Goal: Information Seeking & Learning: Learn about a topic

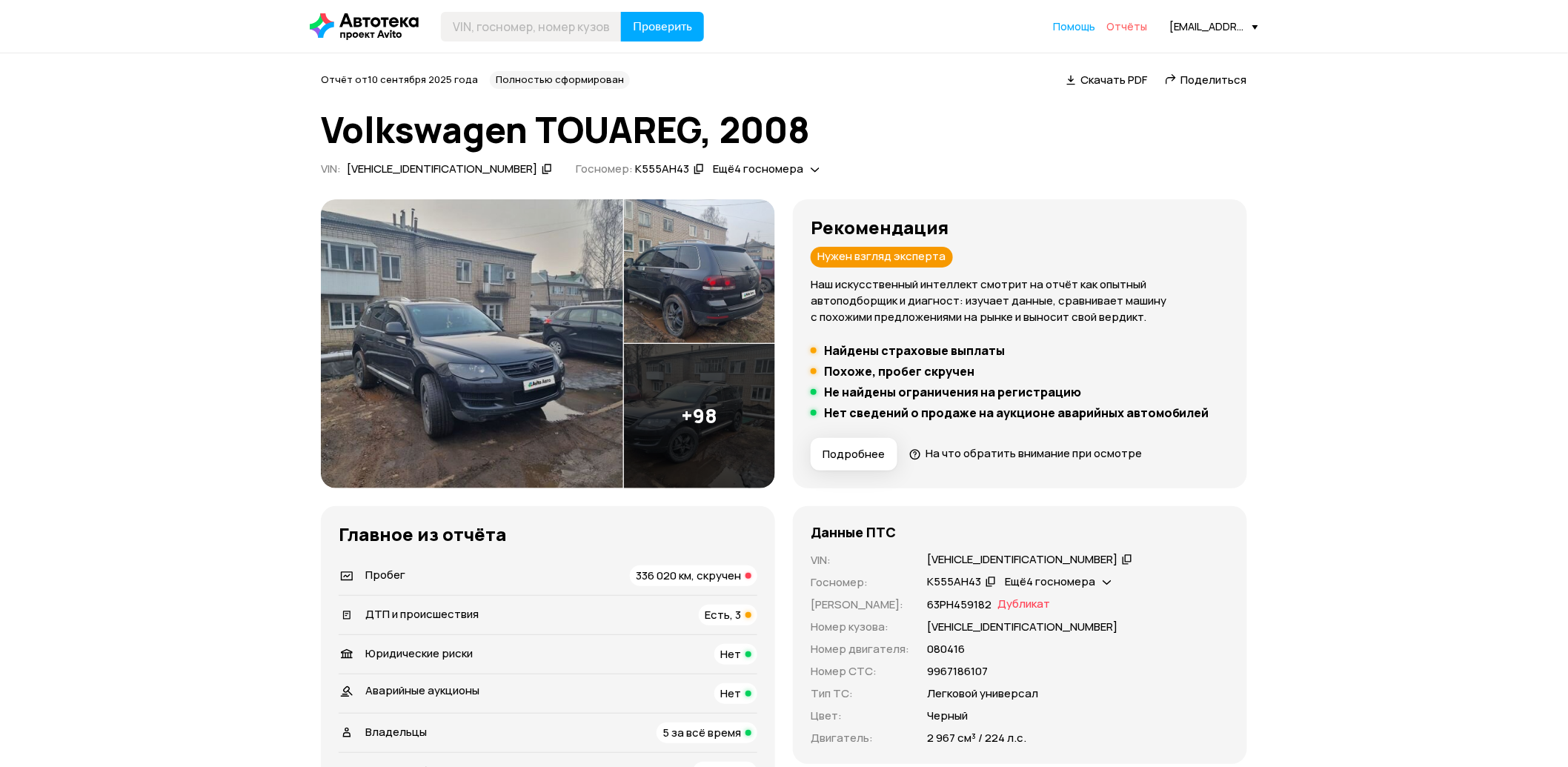
click at [1124, 24] on span "Отчёты" at bounding box center [1126, 26] width 41 height 14
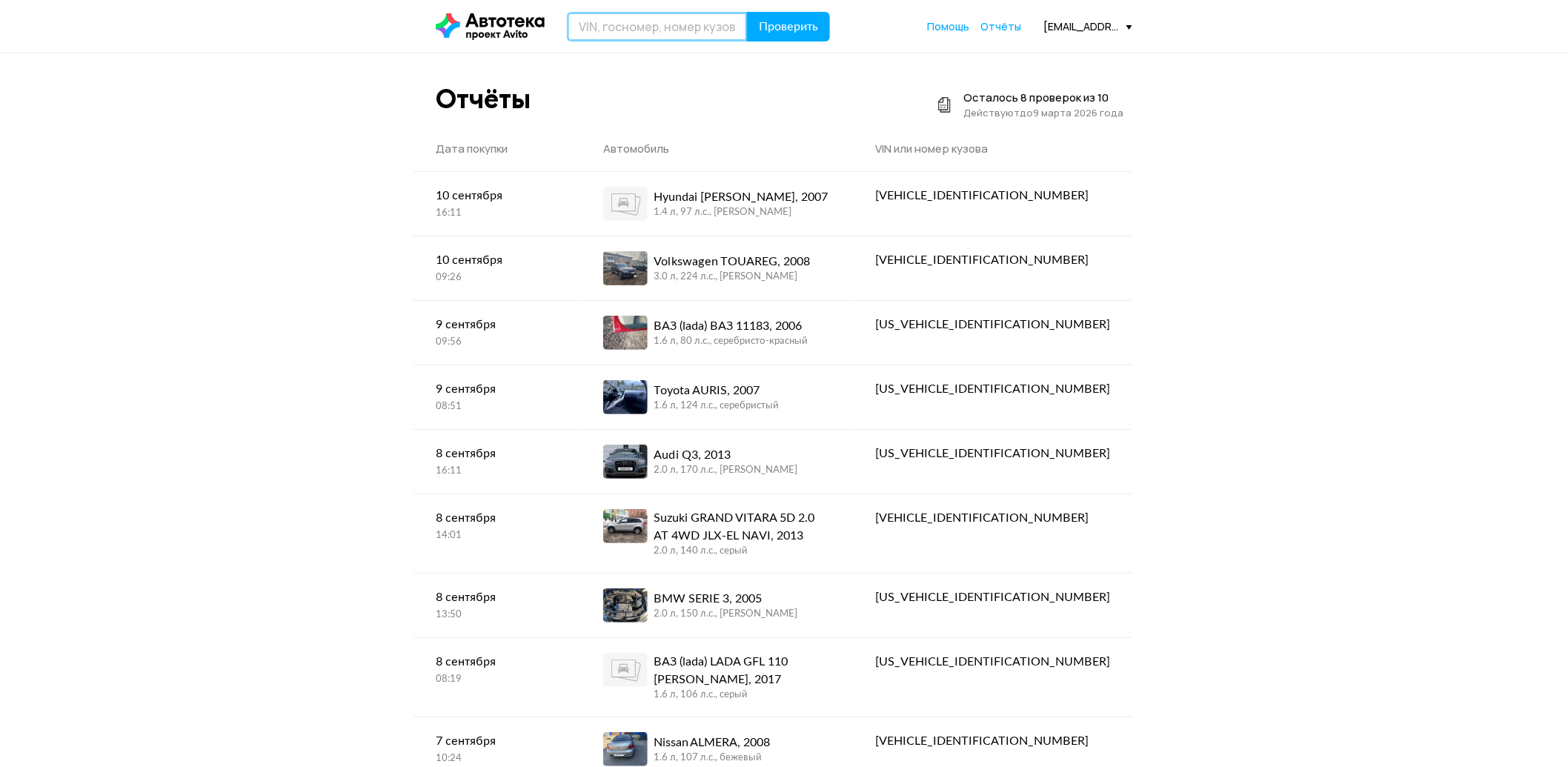
click at [607, 17] on input "text" at bounding box center [657, 26] width 181 height 29
type input "А499АЕ799"
click at [747, 12] on button "Проверить" at bounding box center [788, 26] width 83 height 29
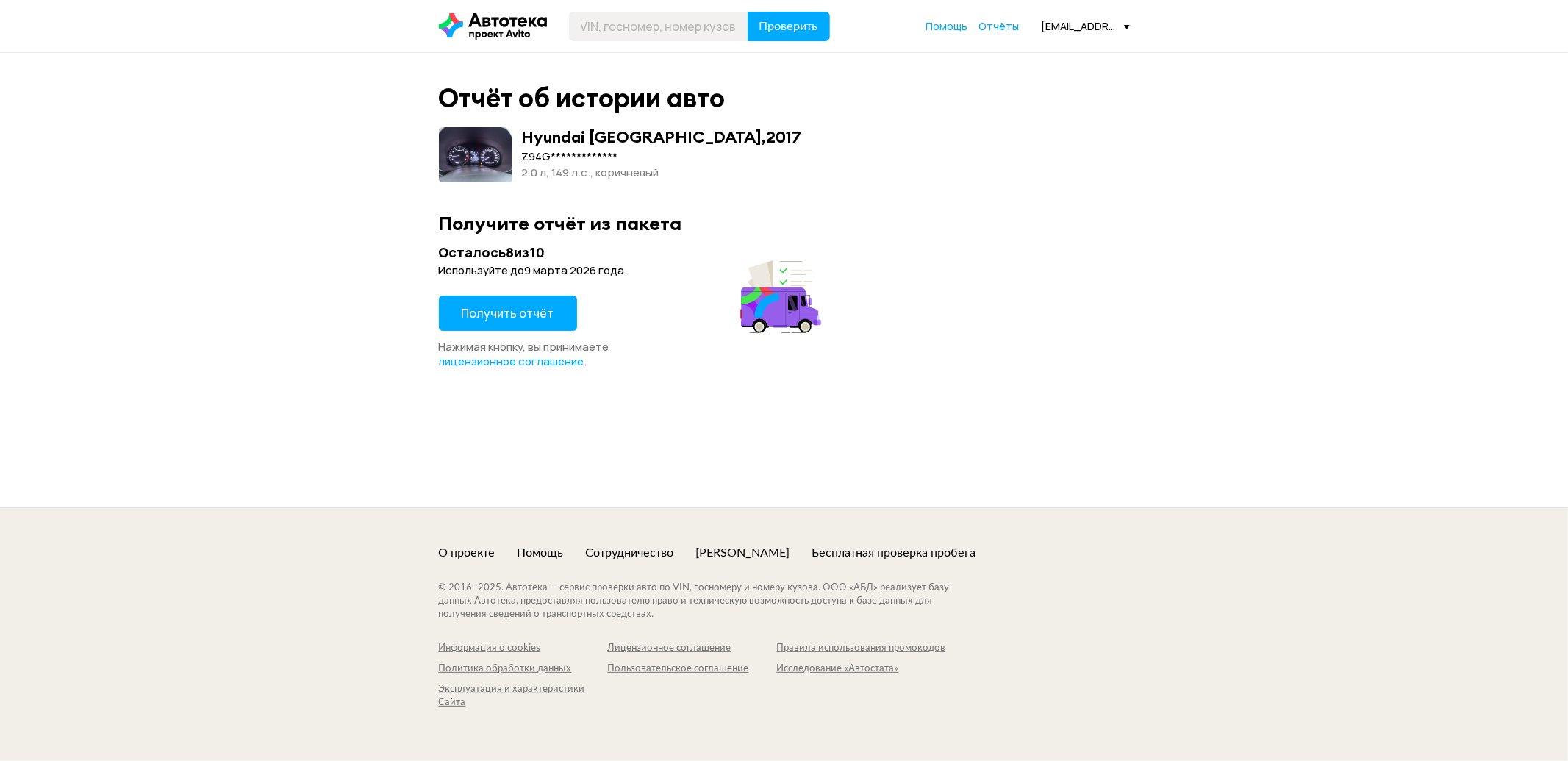
click at [507, 317] on span "Получить отчёт" at bounding box center [508, 313] width 93 height 16
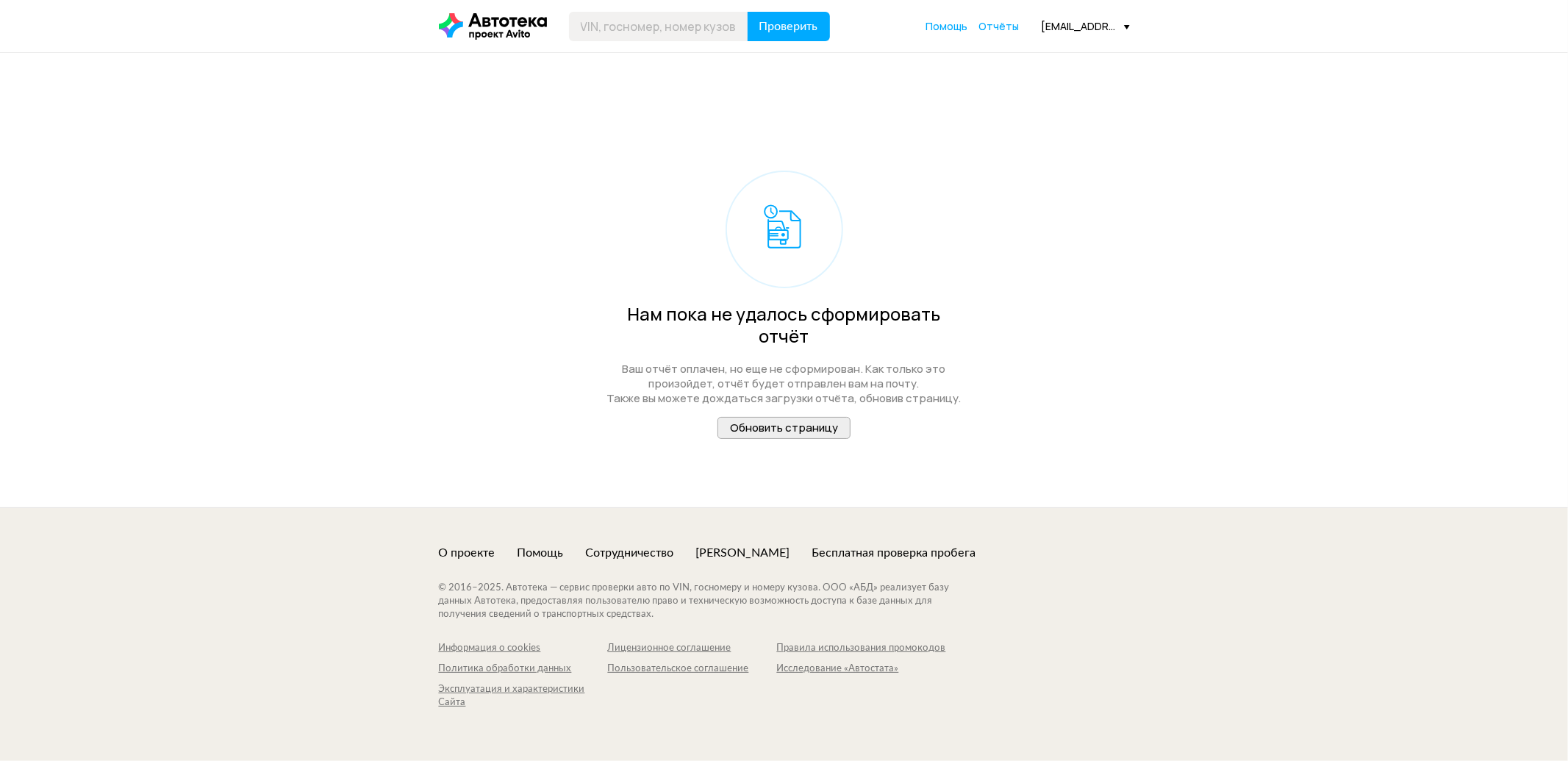
click at [731, 420] on span "Обновить страницу" at bounding box center [784, 427] width 108 height 15
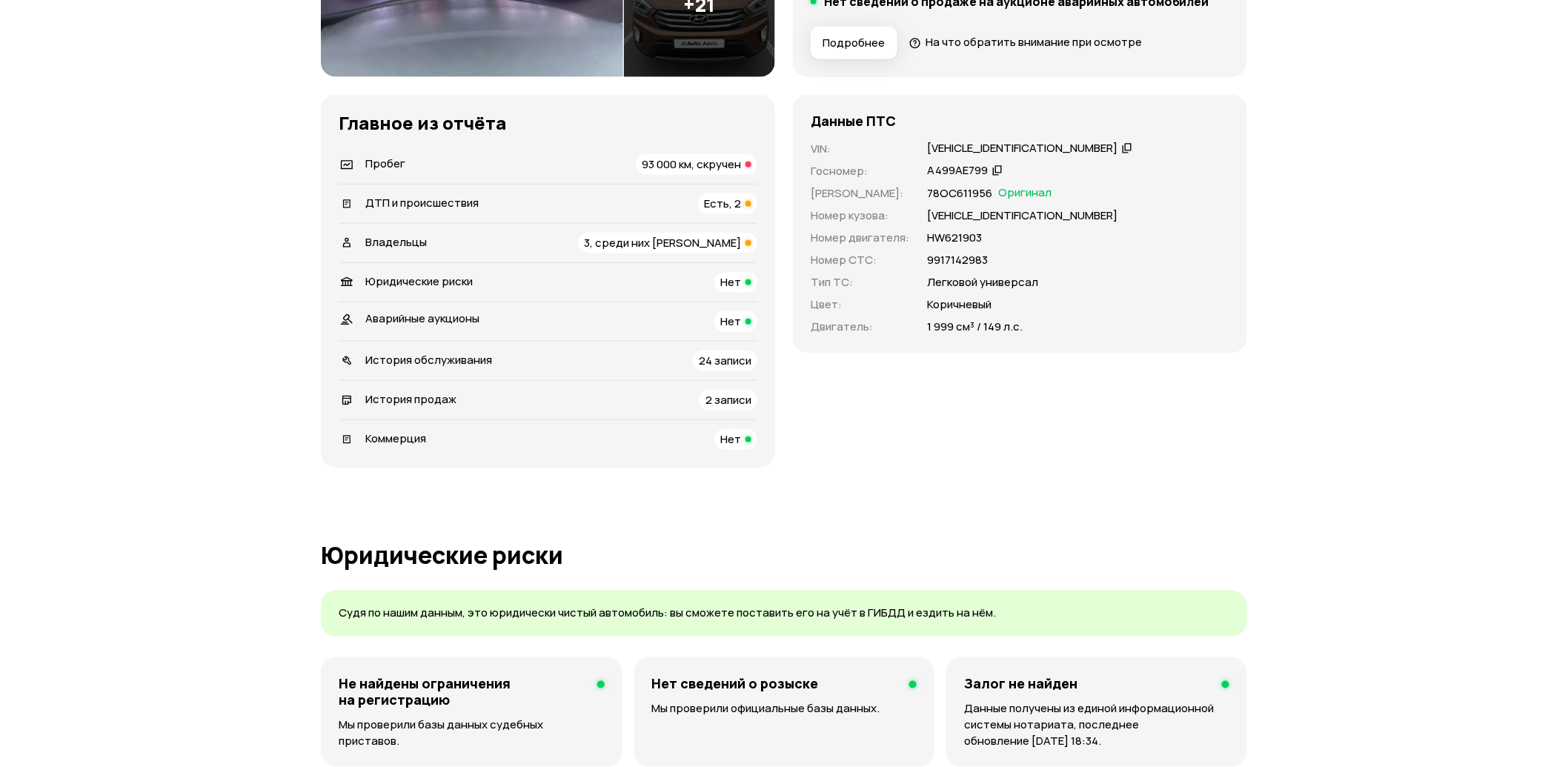
click at [736, 163] on span "93 000 км, скручен" at bounding box center [691, 164] width 99 height 15
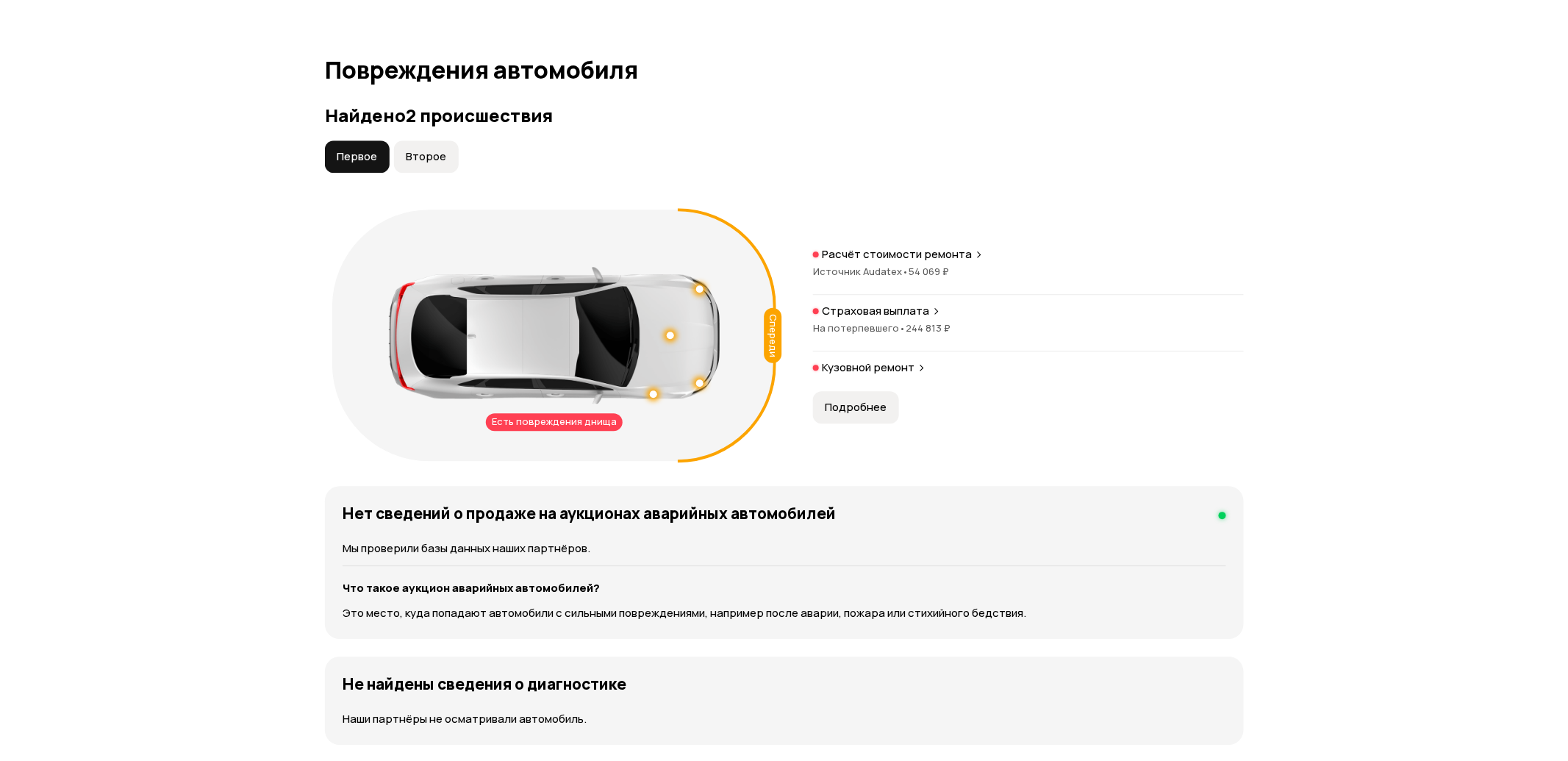
scroll to position [1468, 0]
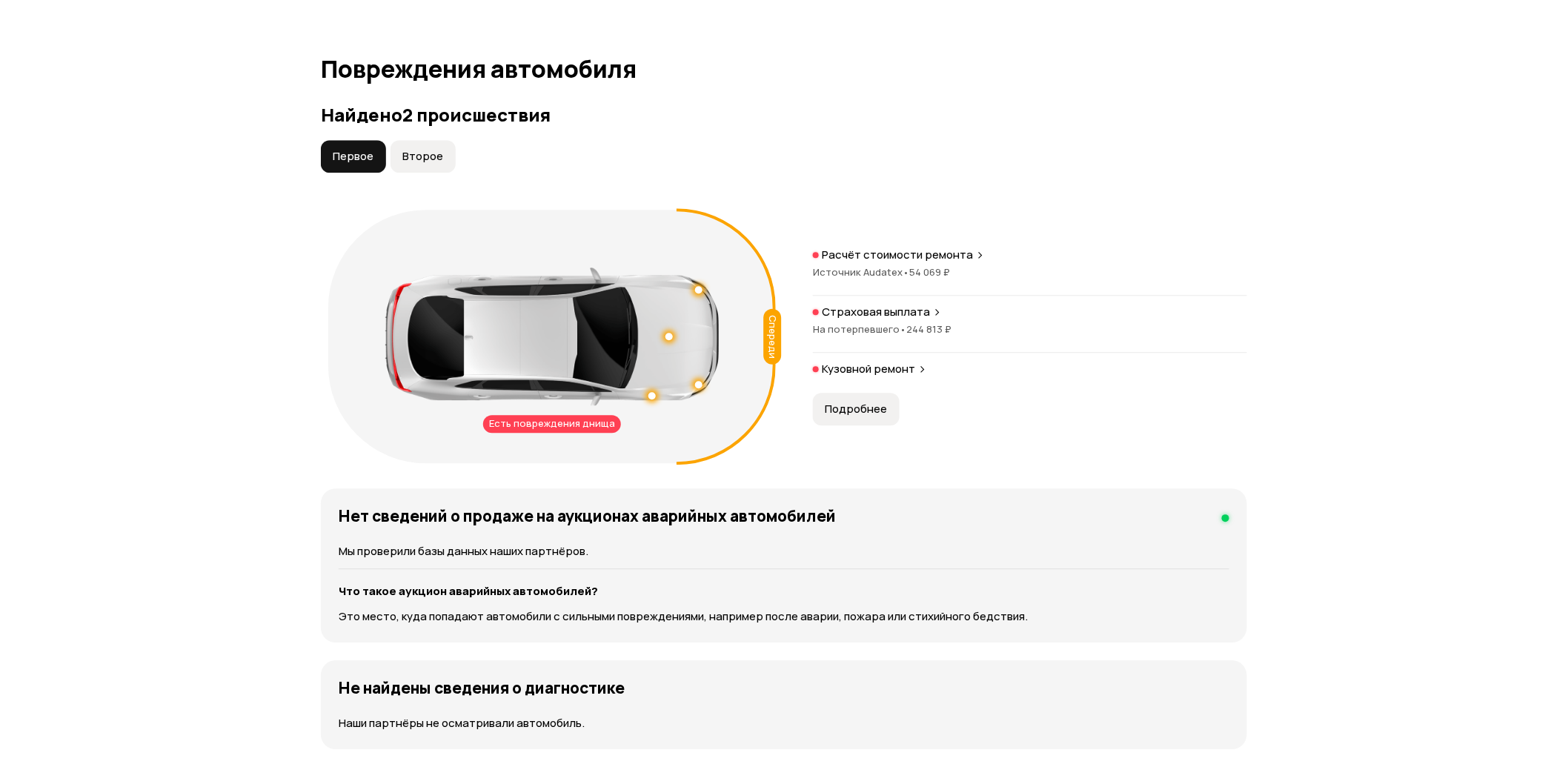
click at [852, 408] on span "Подробнее" at bounding box center [856, 408] width 62 height 15
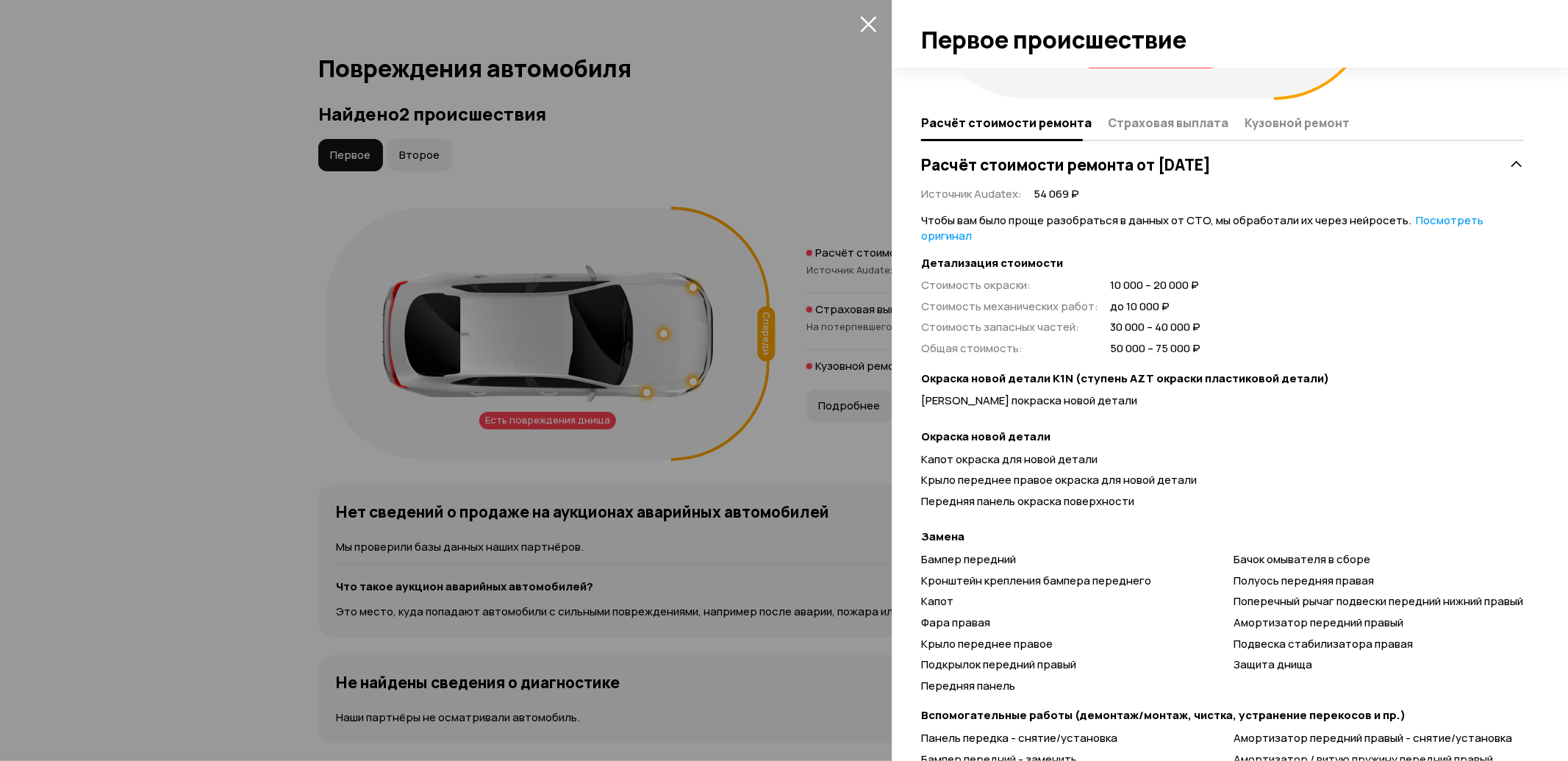
scroll to position [0, 0]
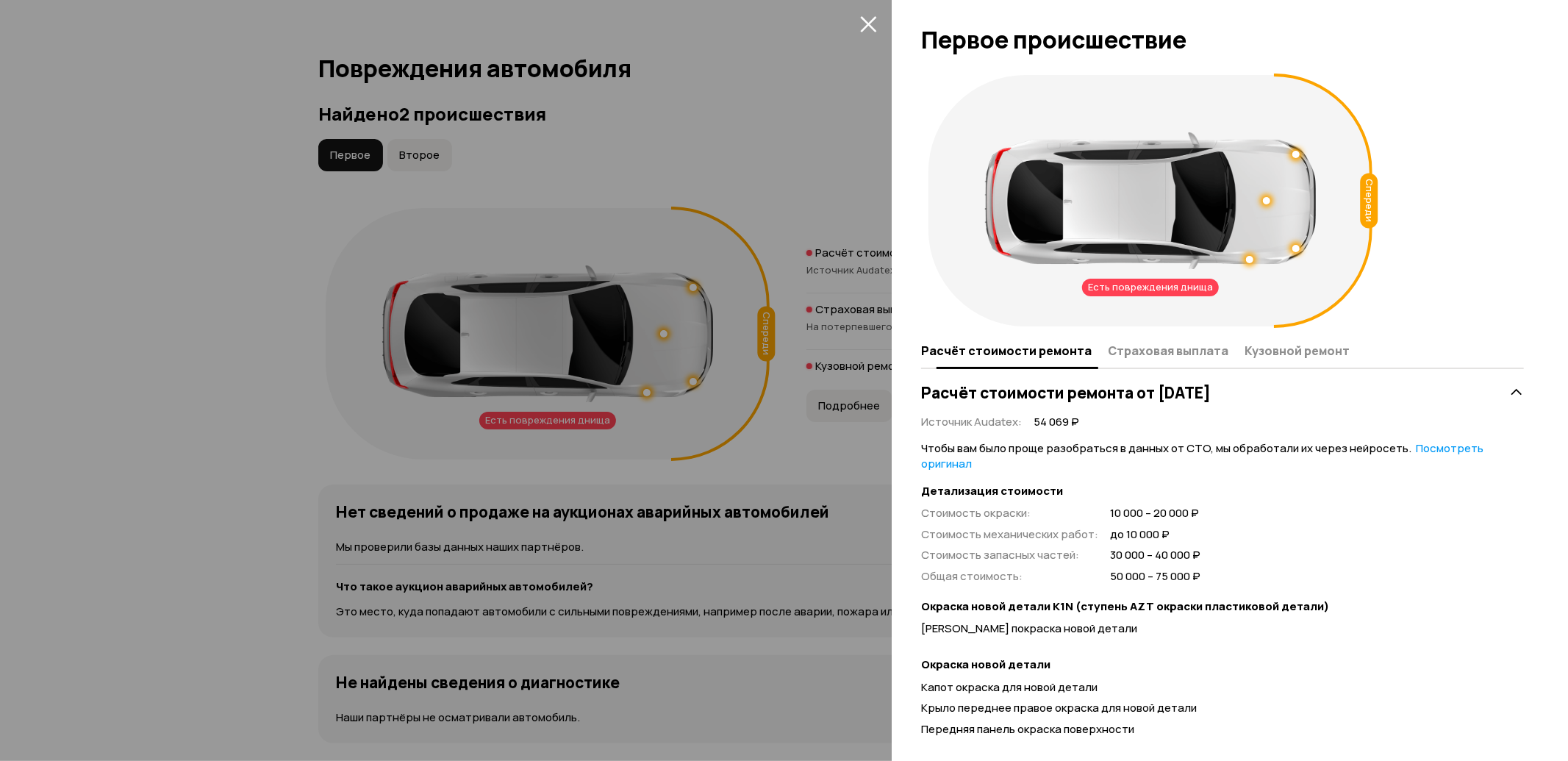
click at [1141, 344] on span "Страховая выплата" at bounding box center [1168, 351] width 121 height 15
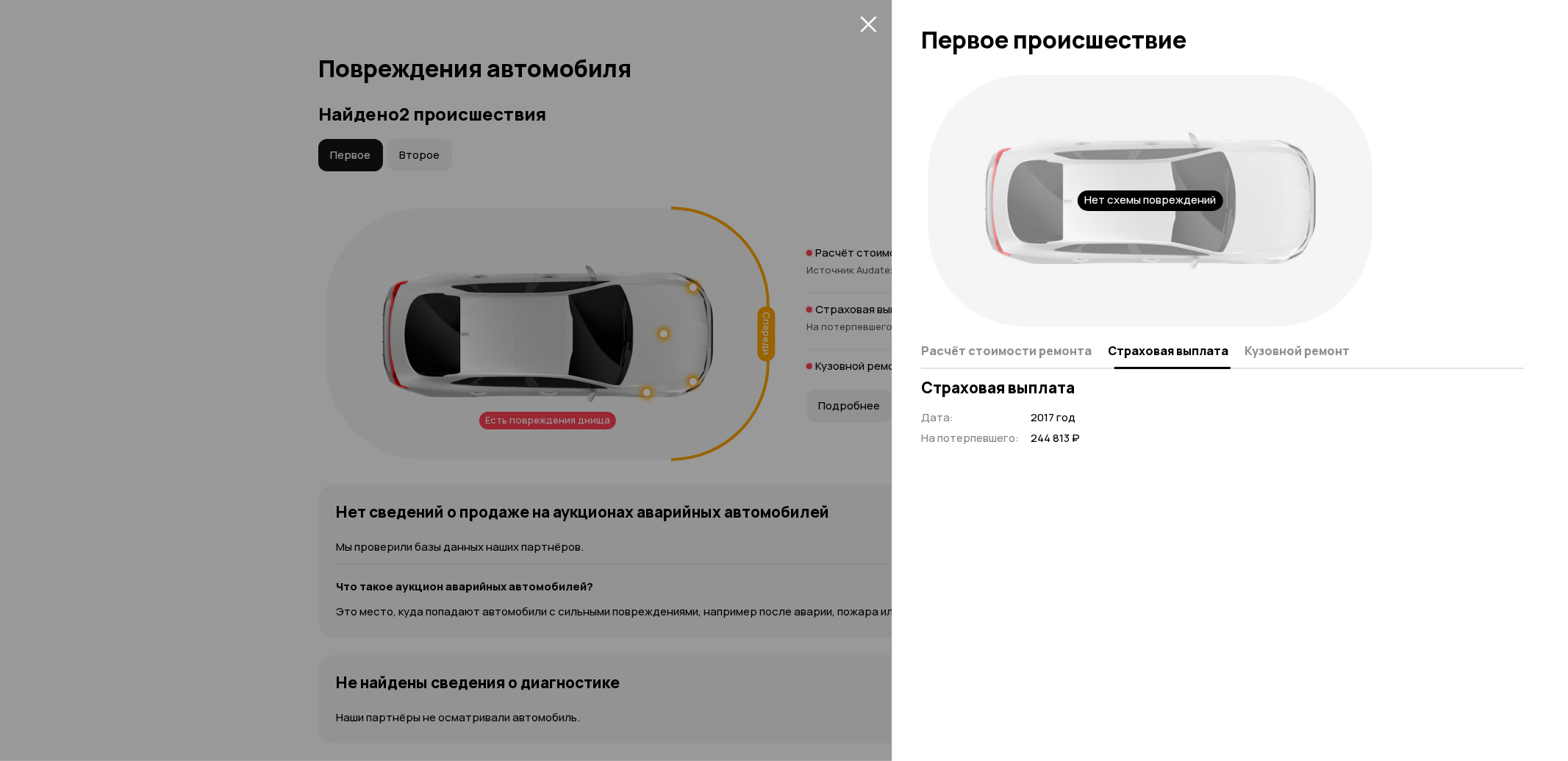
click at [1255, 350] on span "Кузовной ремонт" at bounding box center [1297, 351] width 105 height 15
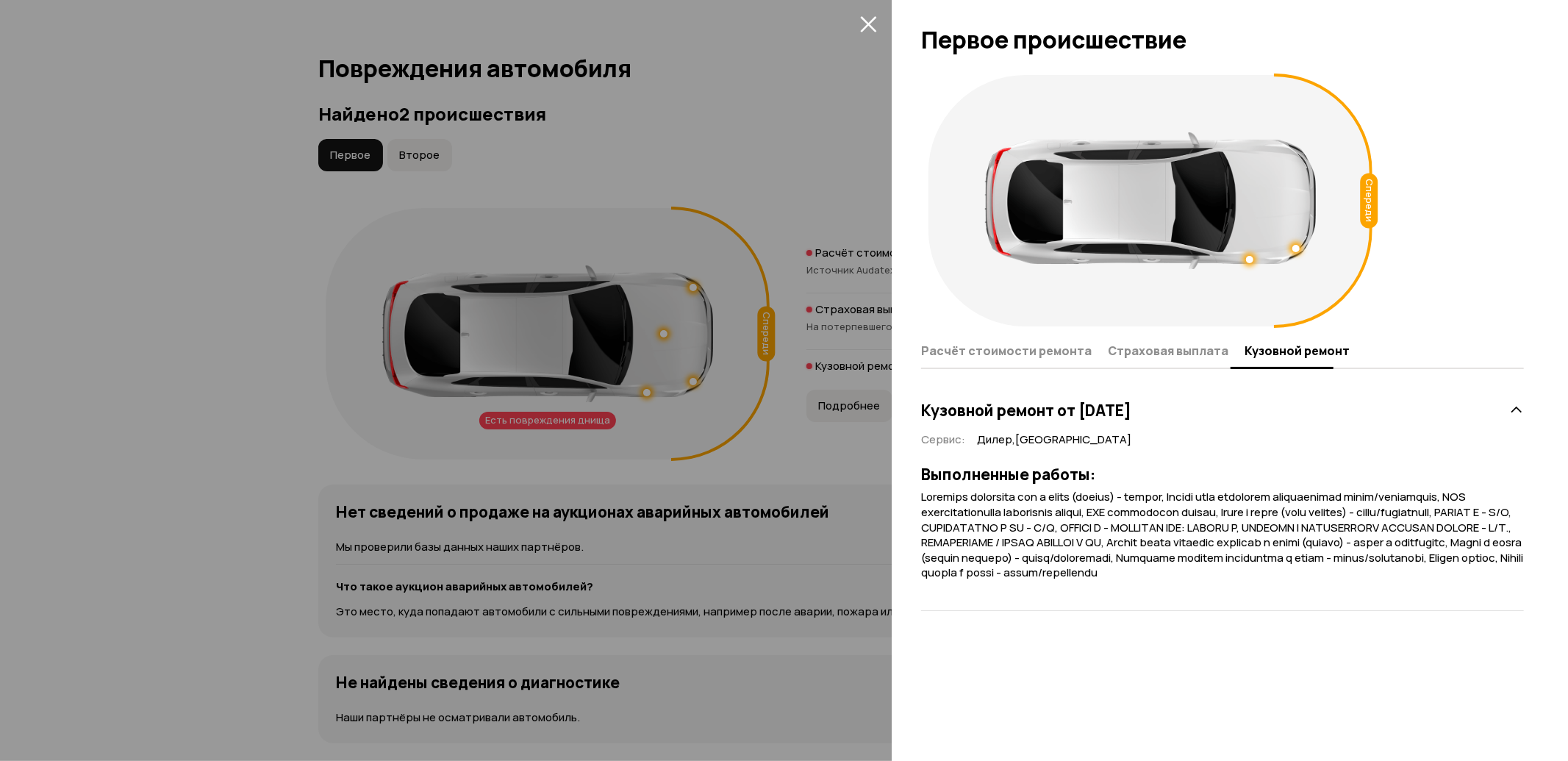
click at [1171, 351] on span "Страховая выплата" at bounding box center [1168, 351] width 121 height 15
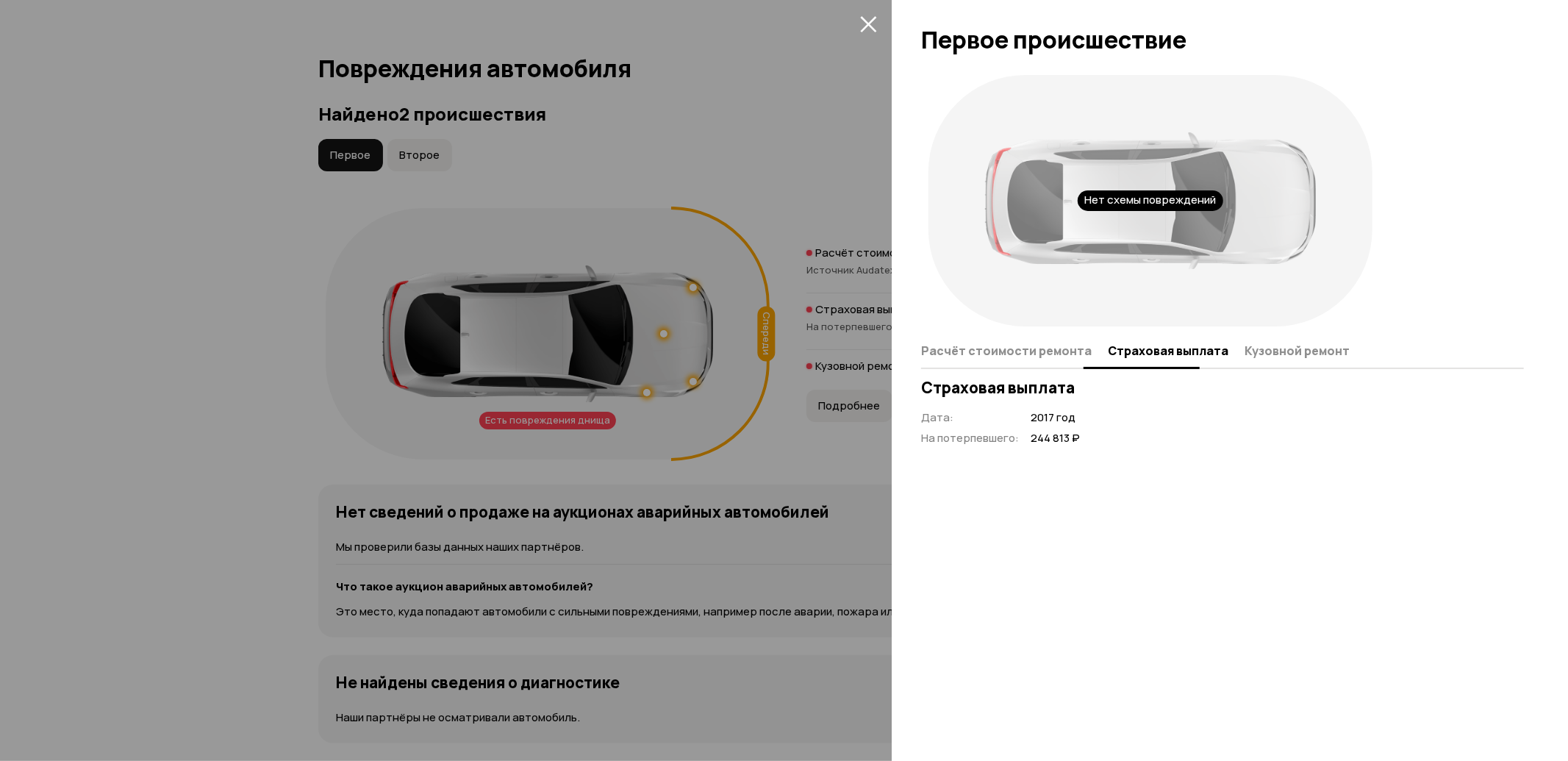
click at [1034, 340] on button "Расчёт стоимости ремонта" at bounding box center [1012, 350] width 182 height 28
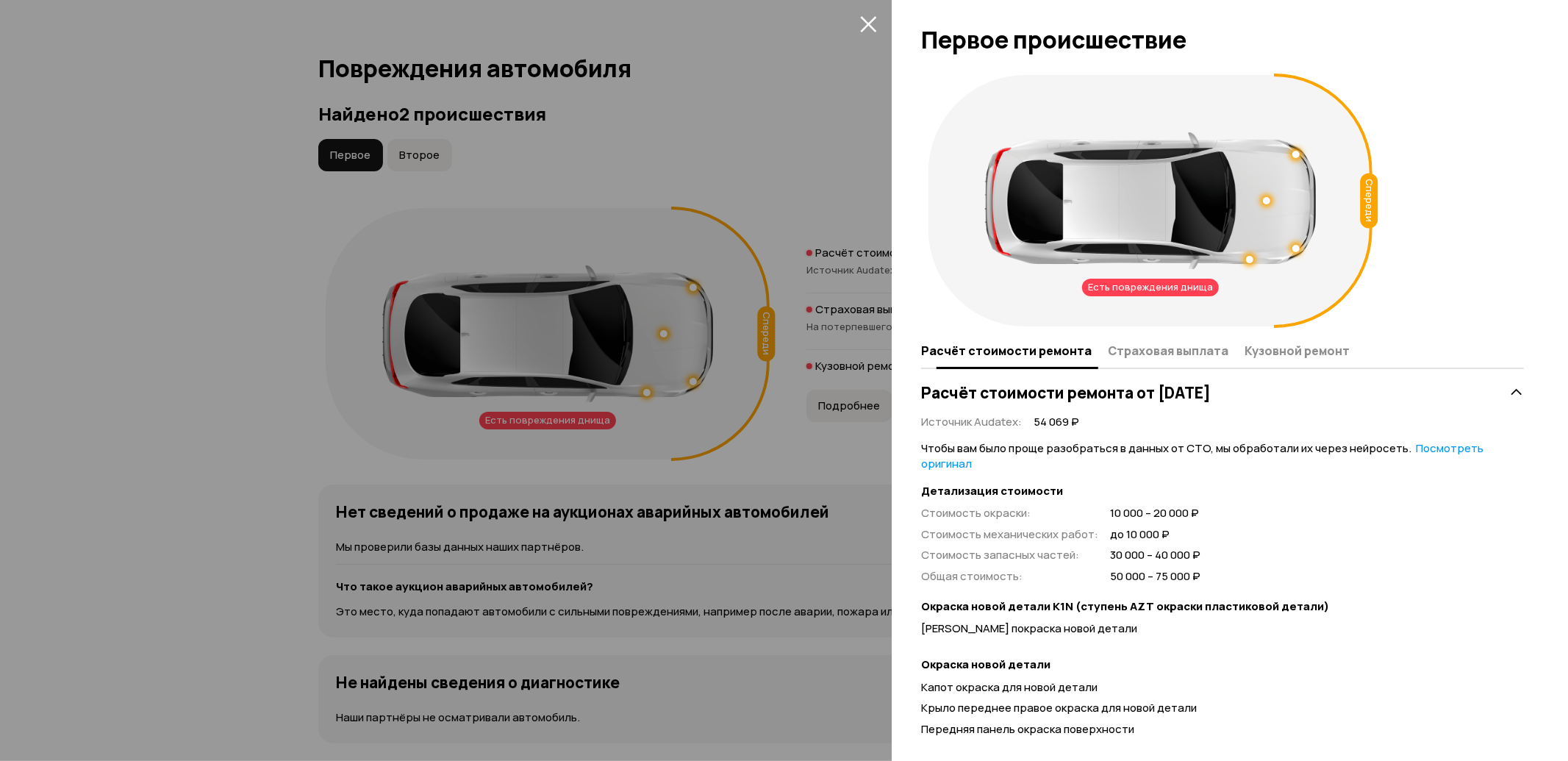
click at [1132, 349] on span "Страховая выплата" at bounding box center [1168, 351] width 121 height 15
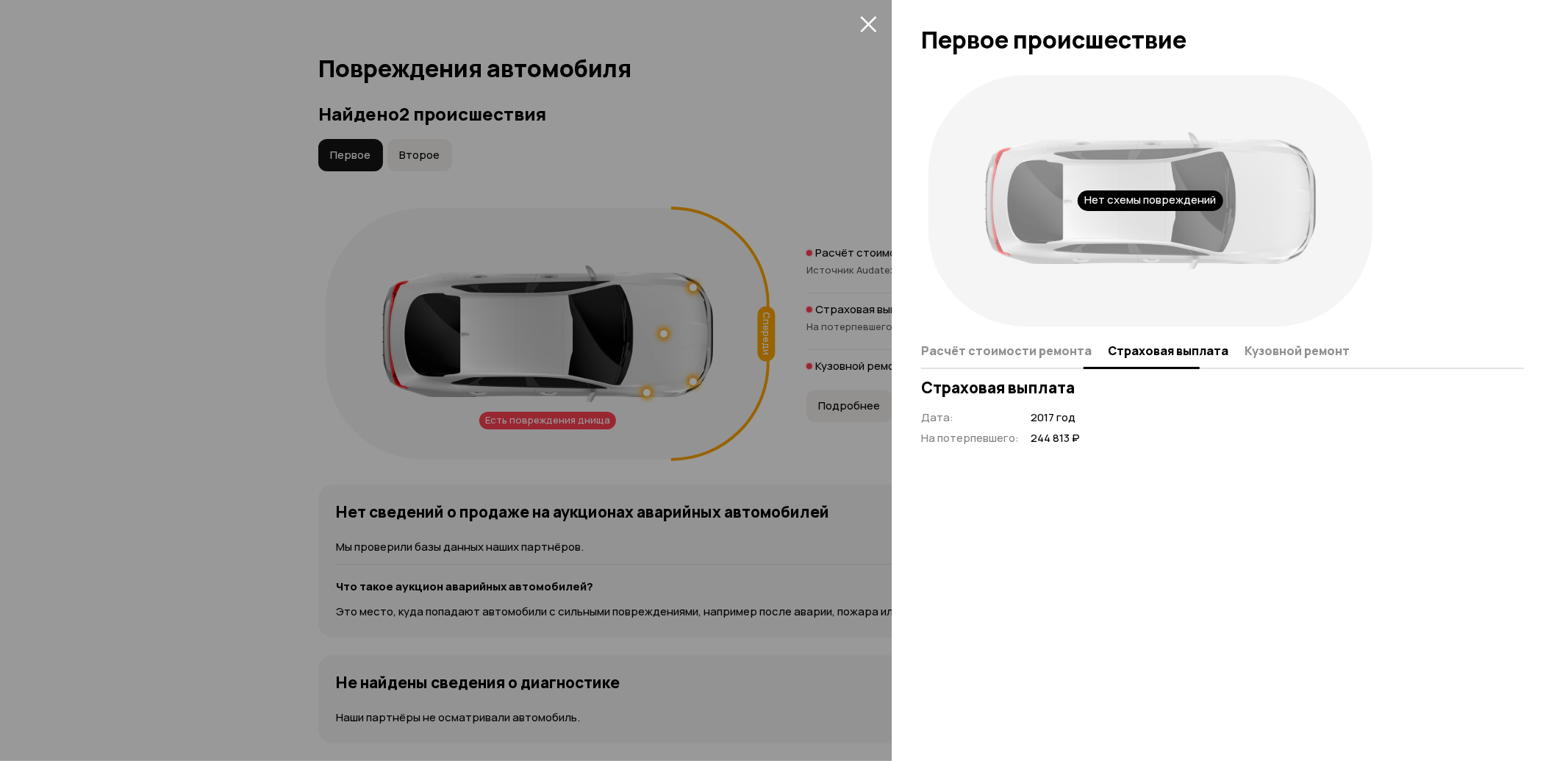
click at [1048, 351] on span "Расчёт стоимости ремонта" at bounding box center [1007, 351] width 171 height 15
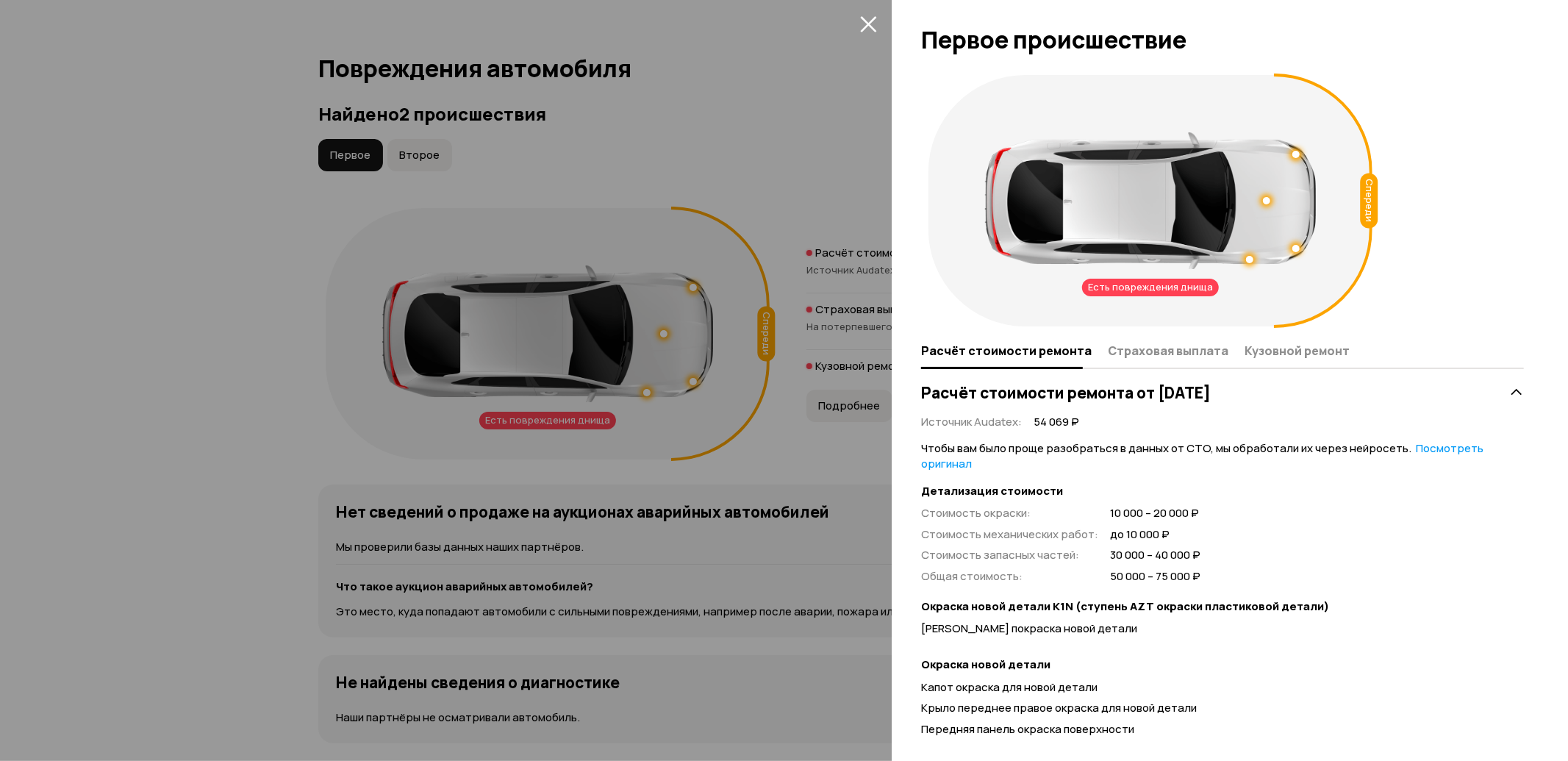
click at [872, 21] on icon "закрыть" at bounding box center [869, 24] width 17 height 17
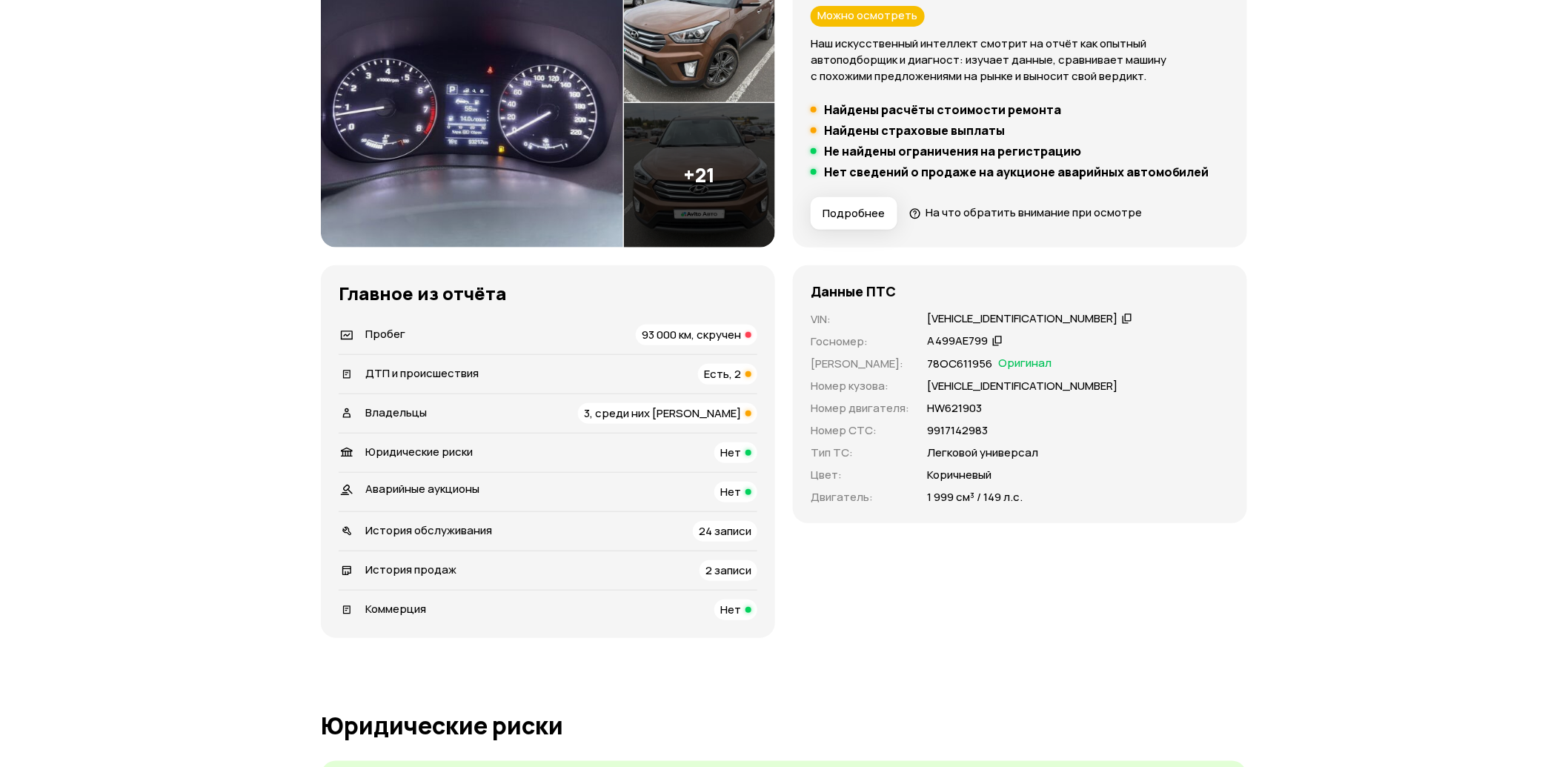
scroll to position [246, 0]
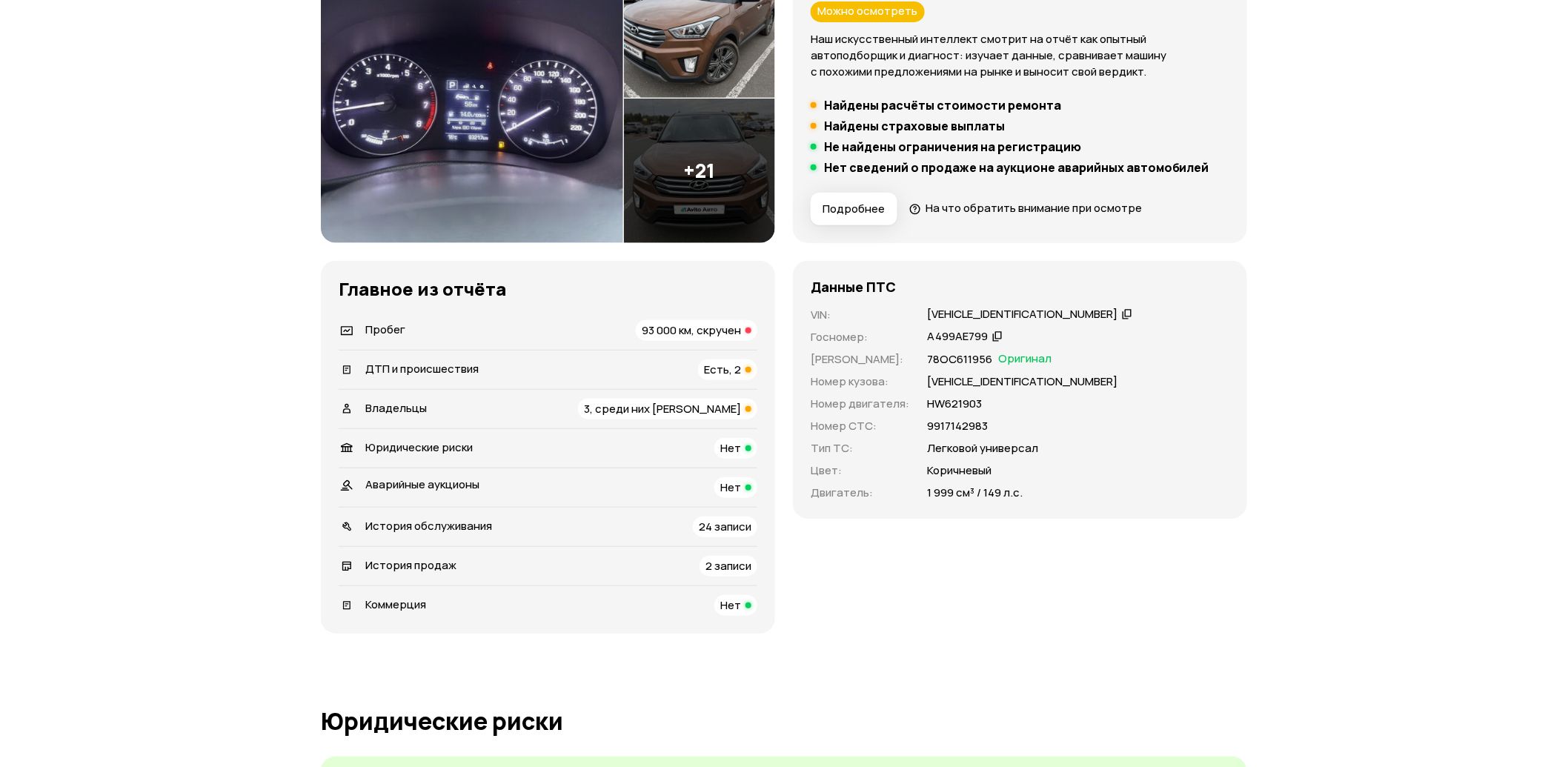
click at [693, 413] on span "3, среди них юрлицо" at bounding box center [662, 409] width 157 height 15
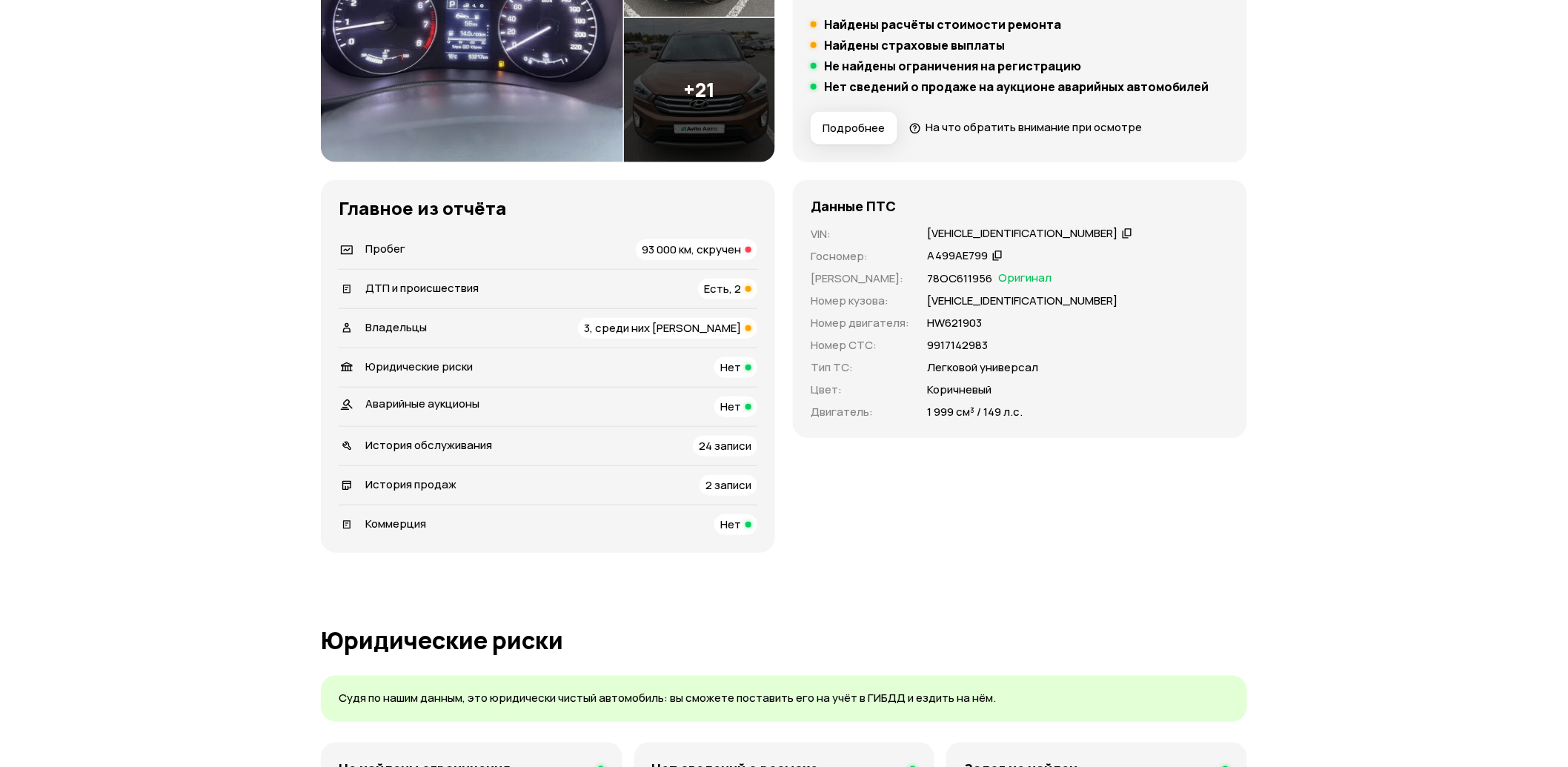
scroll to position [329, 0]
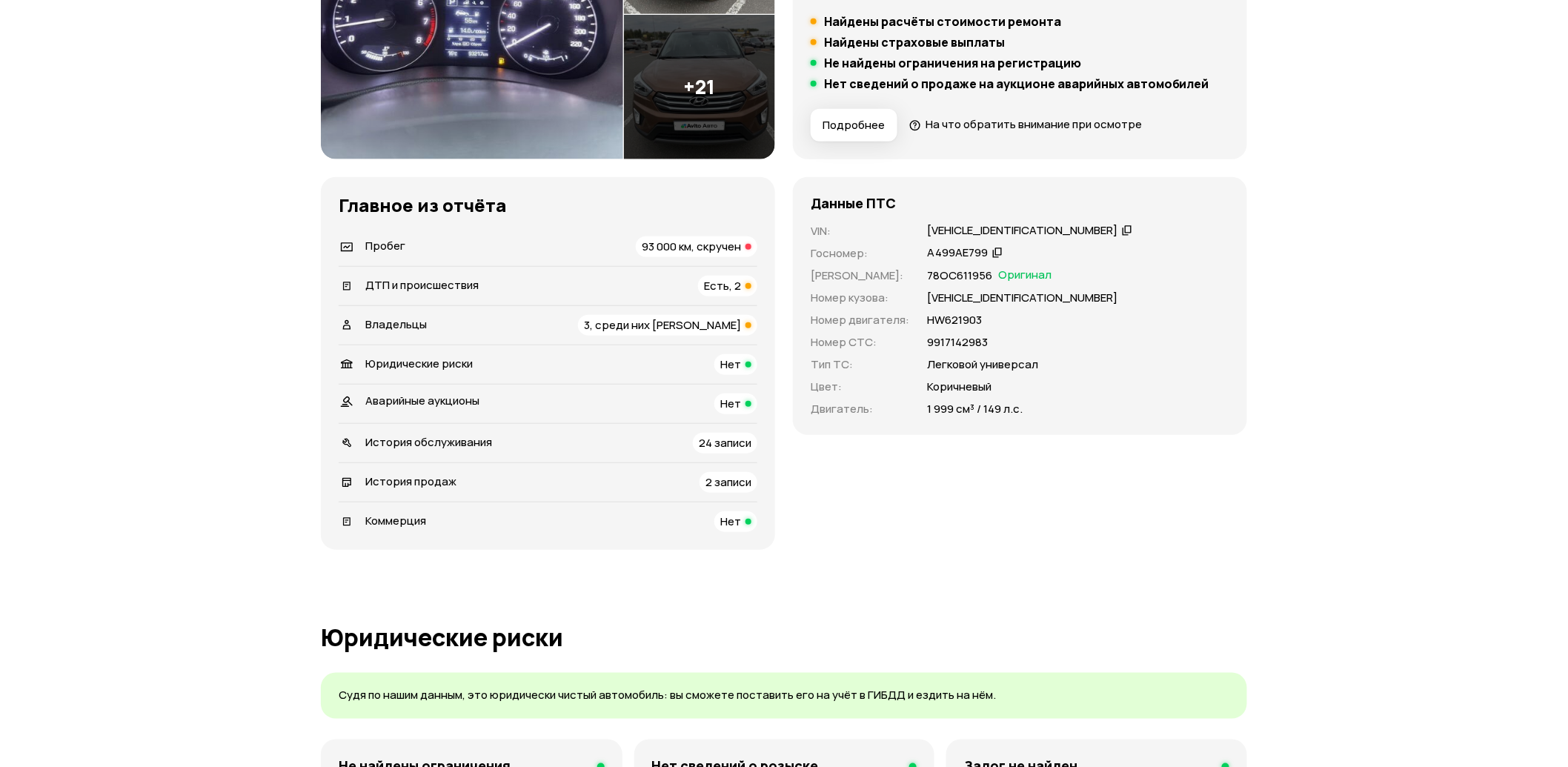
click at [717, 329] on span "3, среди них юрлицо" at bounding box center [662, 325] width 157 height 15
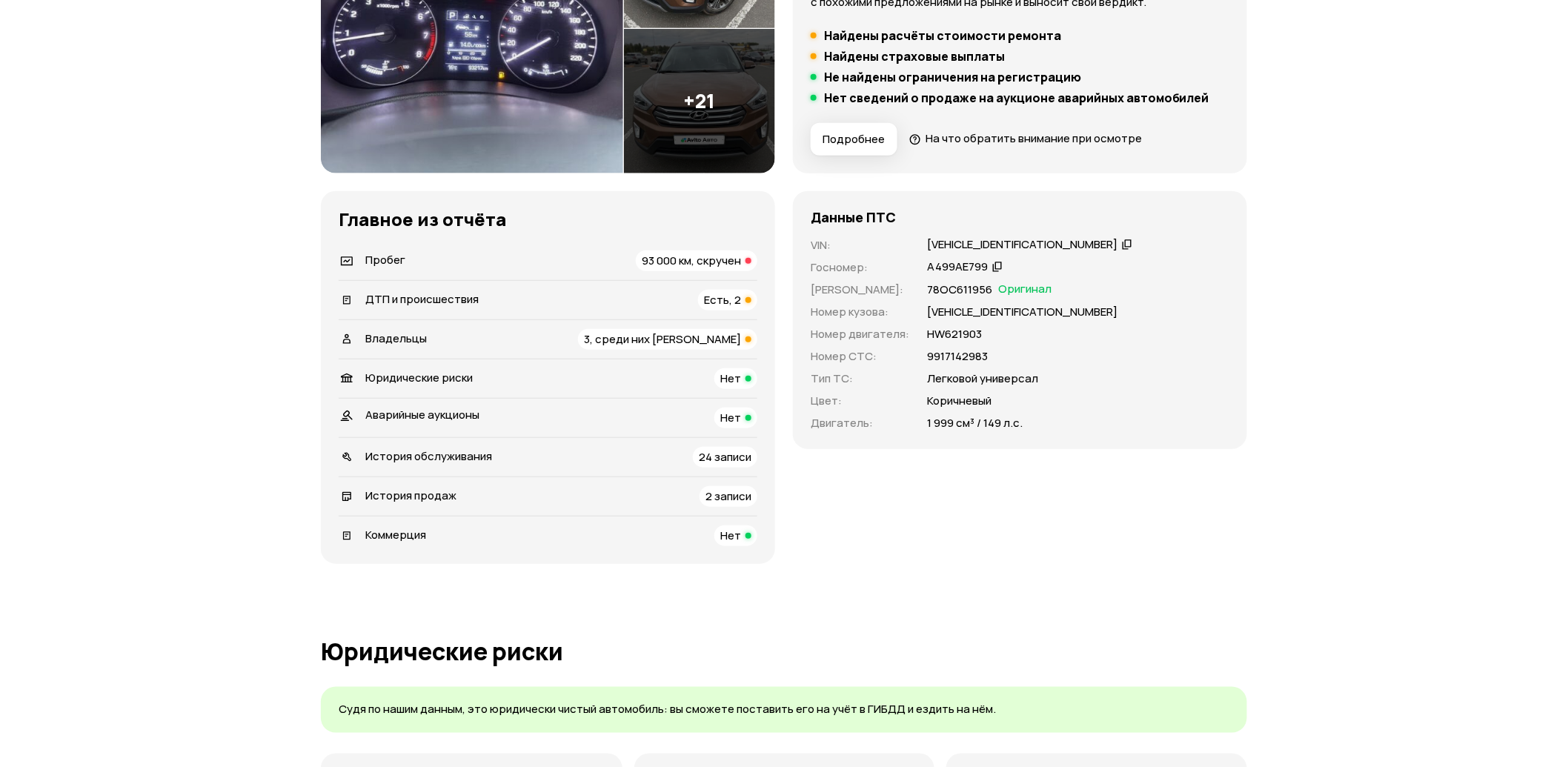
scroll to position [0, 0]
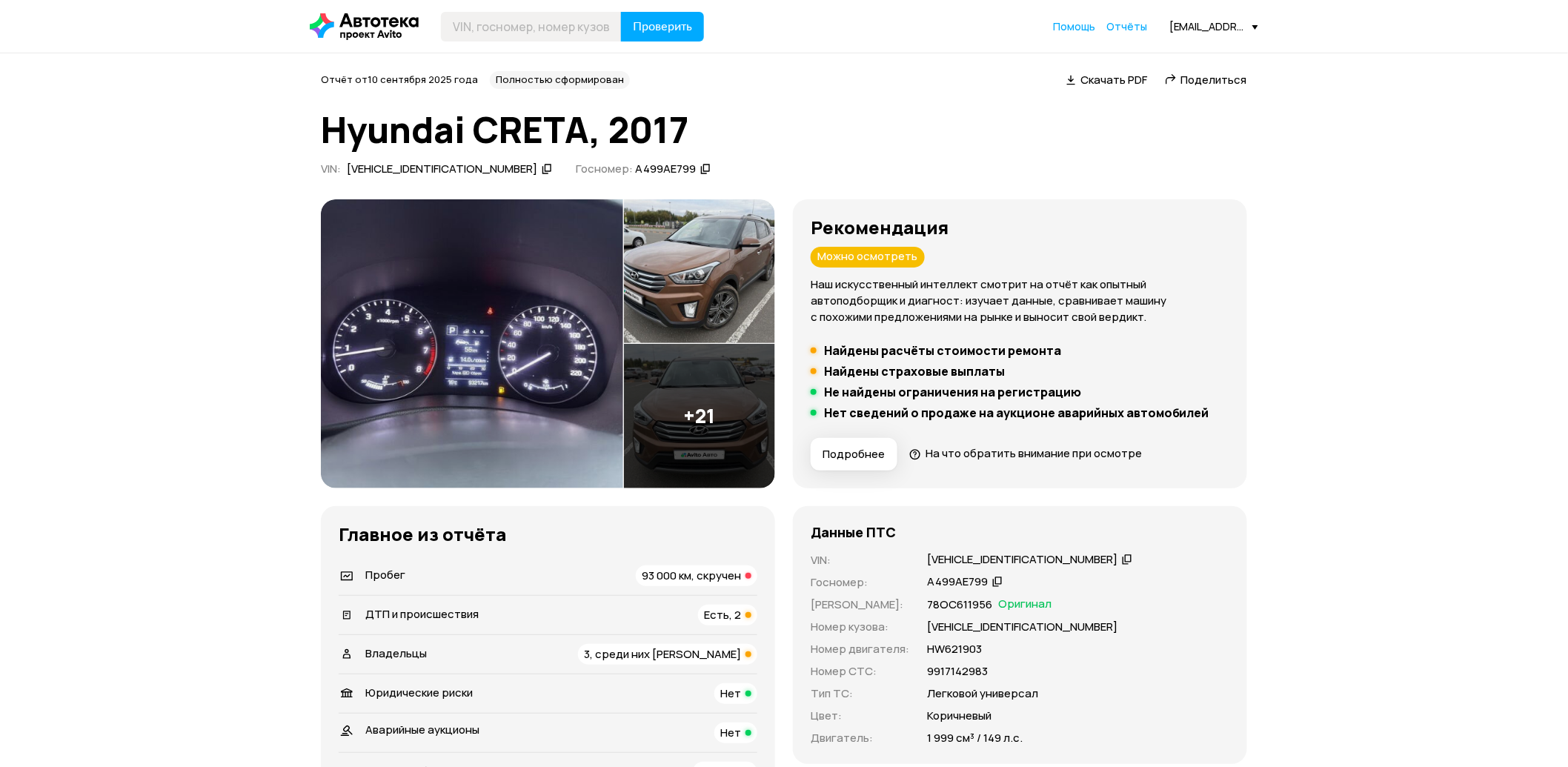
click at [1122, 558] on icon at bounding box center [1126, 559] width 10 height 15
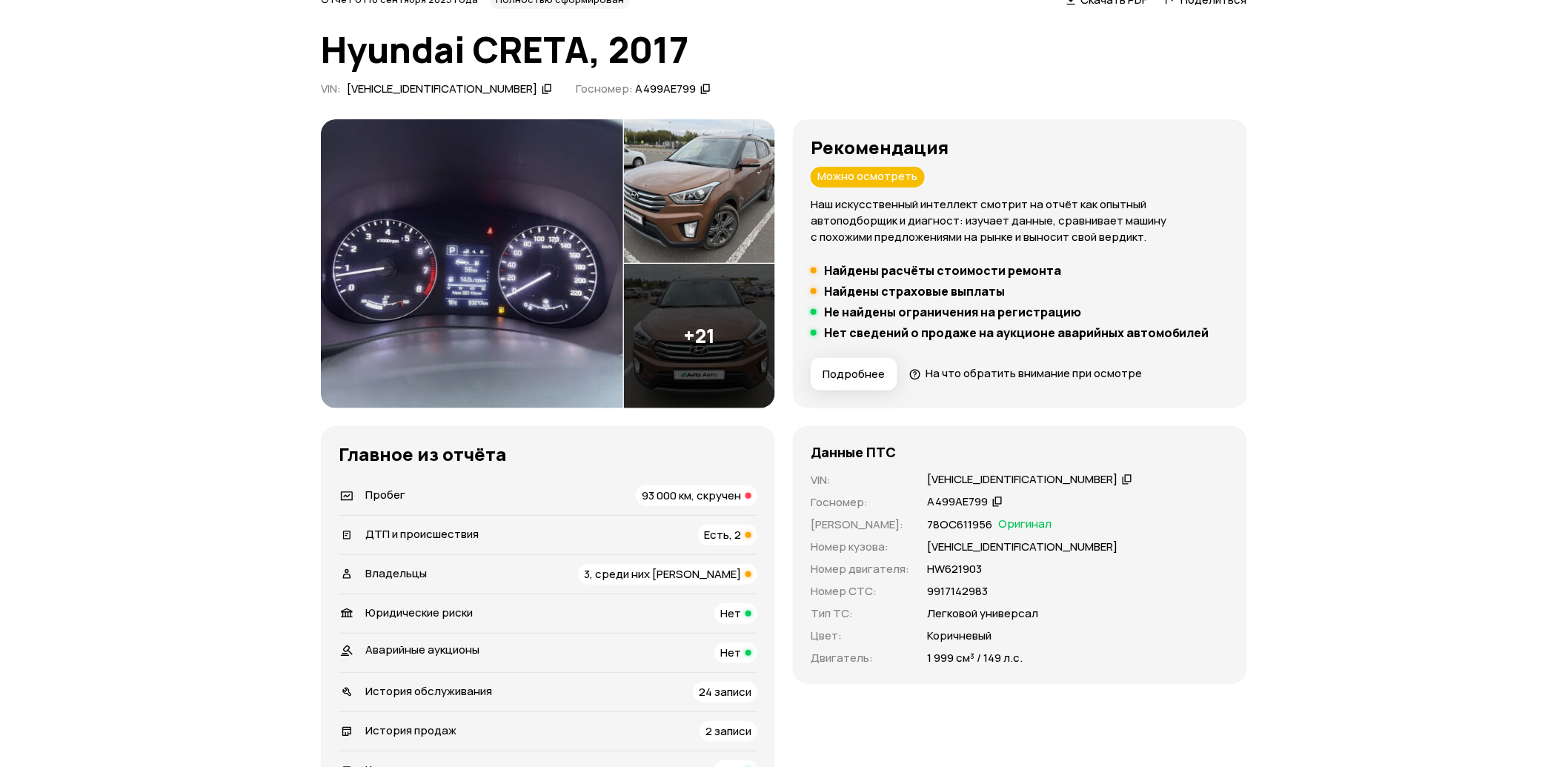
scroll to position [82, 0]
